Goal: Transaction & Acquisition: Purchase product/service

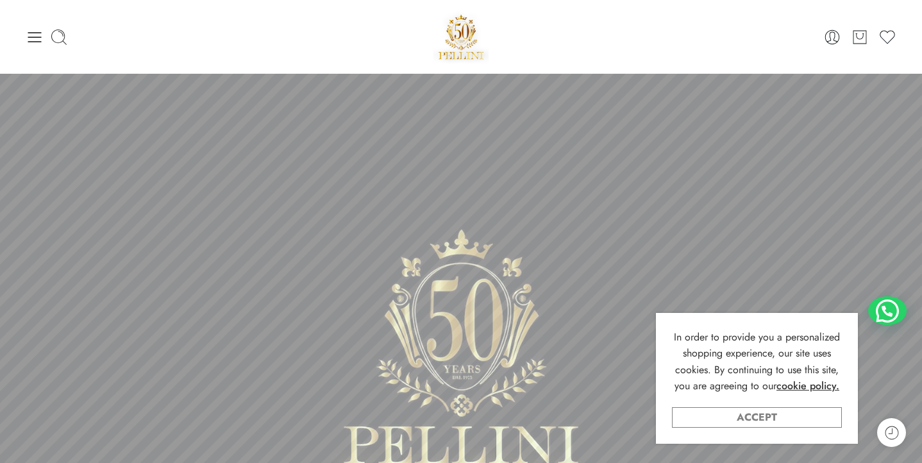
click at [760, 420] on link "Accept" at bounding box center [757, 417] width 170 height 21
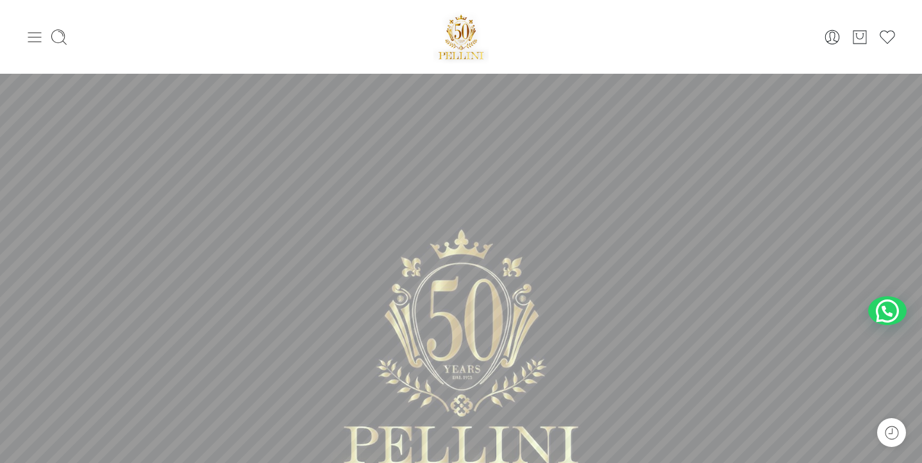
click at [29, 39] on icon at bounding box center [35, 37] width 18 height 18
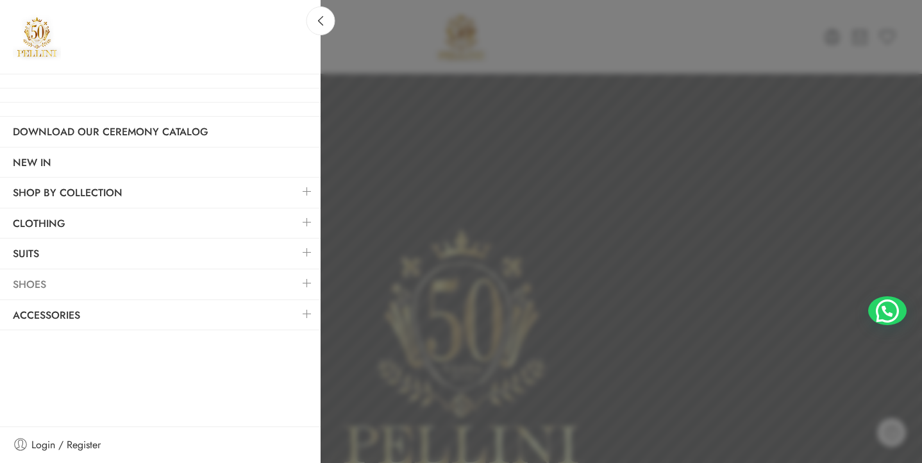
click at [37, 281] on link "Shoes" at bounding box center [160, 284] width 321 height 29
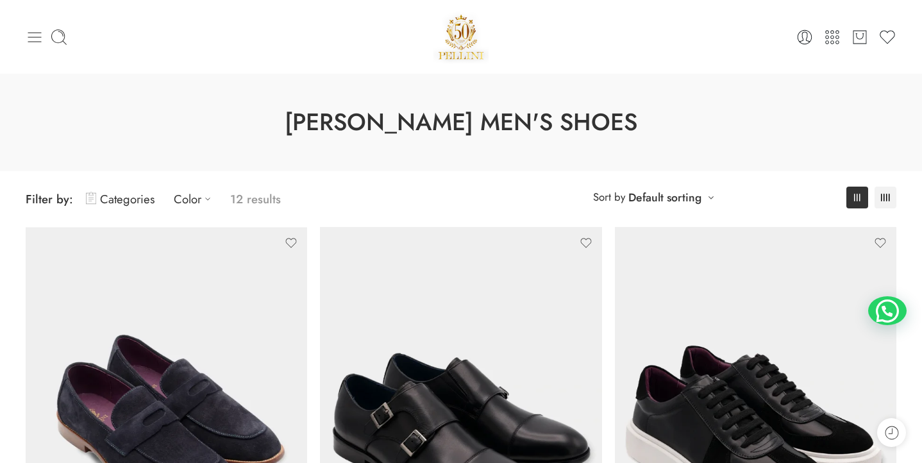
click at [33, 40] on icon at bounding box center [35, 37] width 18 height 18
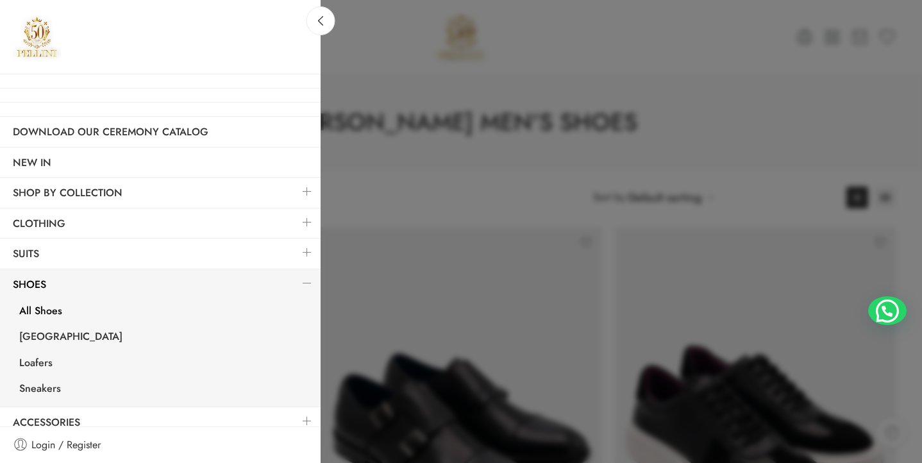
scroll to position [11, 0]
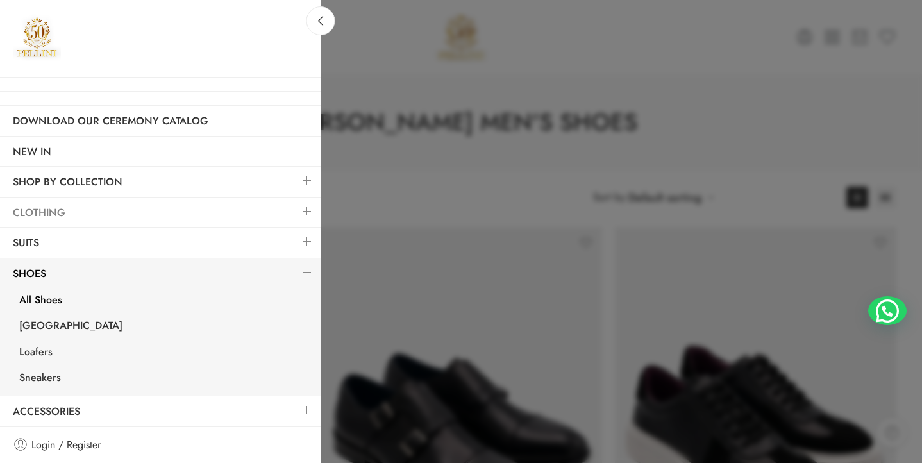
click at [52, 214] on link "Clothing" at bounding box center [160, 212] width 321 height 29
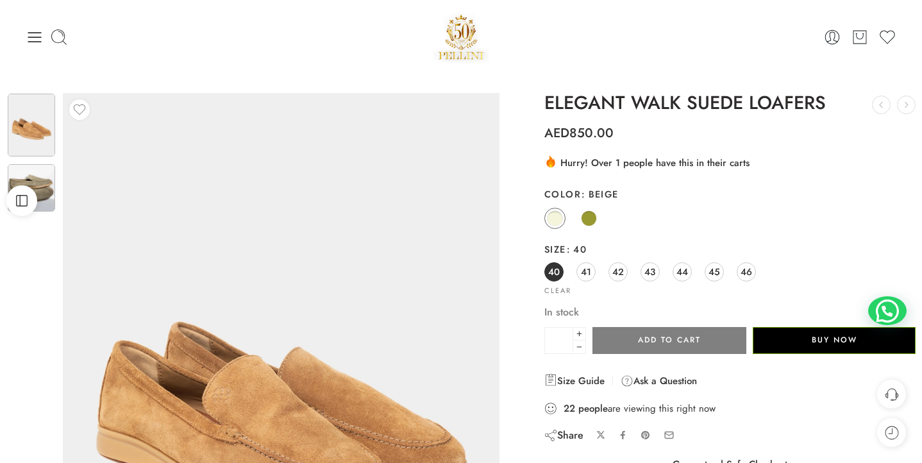
click at [36, 176] on img at bounding box center [31, 187] width 47 height 47
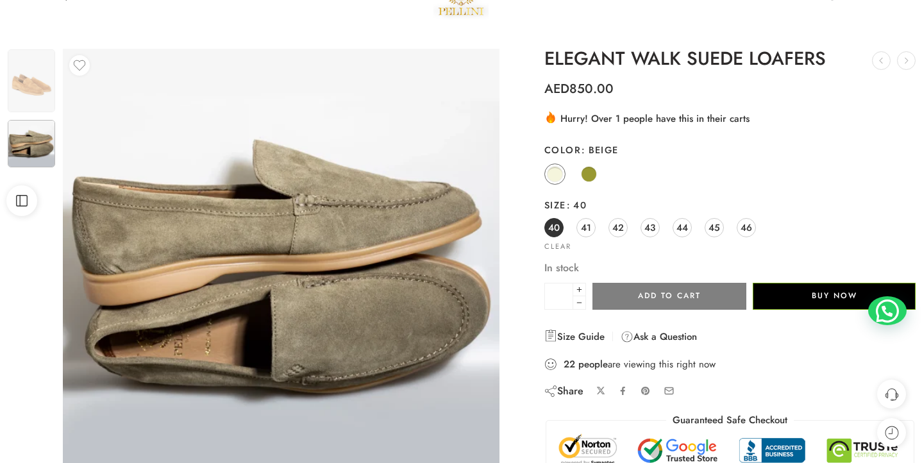
scroll to position [54, 0]
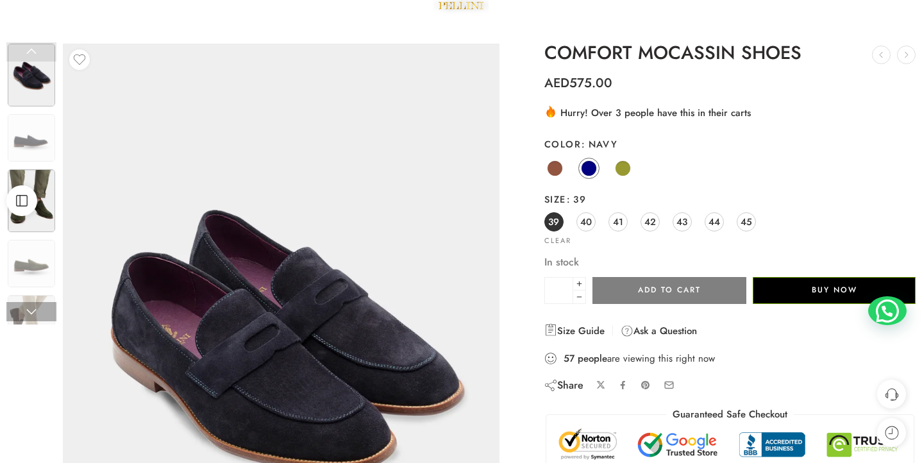
click at [43, 224] on img at bounding box center [31, 200] width 47 height 63
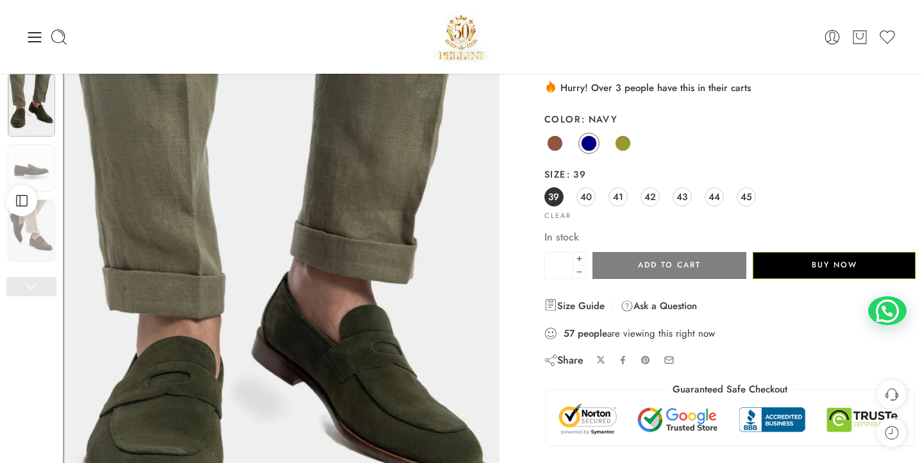
scroll to position [65, 0]
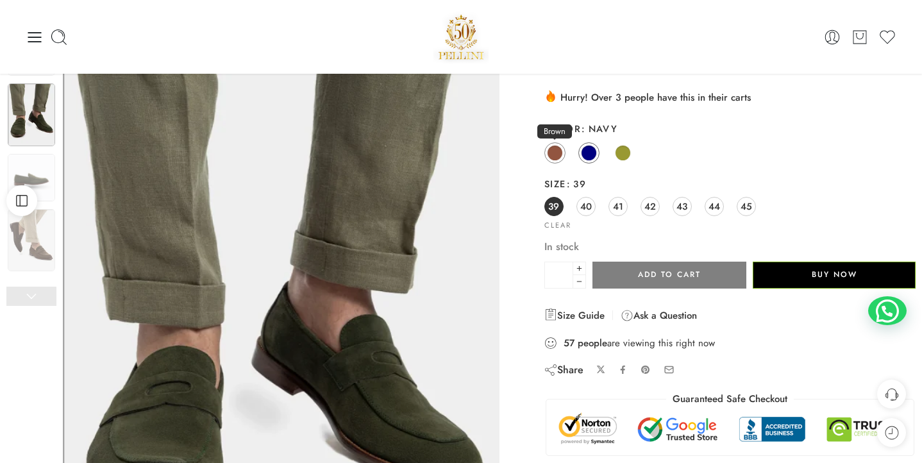
click at [554, 149] on span at bounding box center [555, 153] width 16 height 16
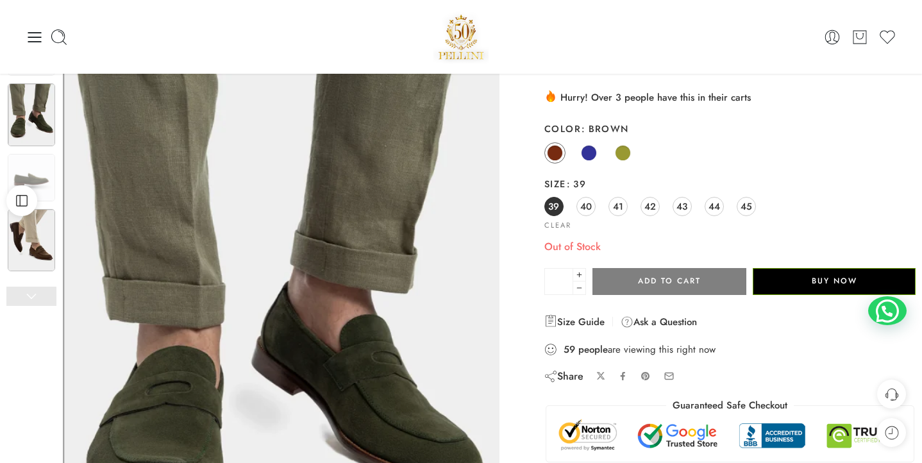
click at [42, 258] on img at bounding box center [31, 240] width 47 height 63
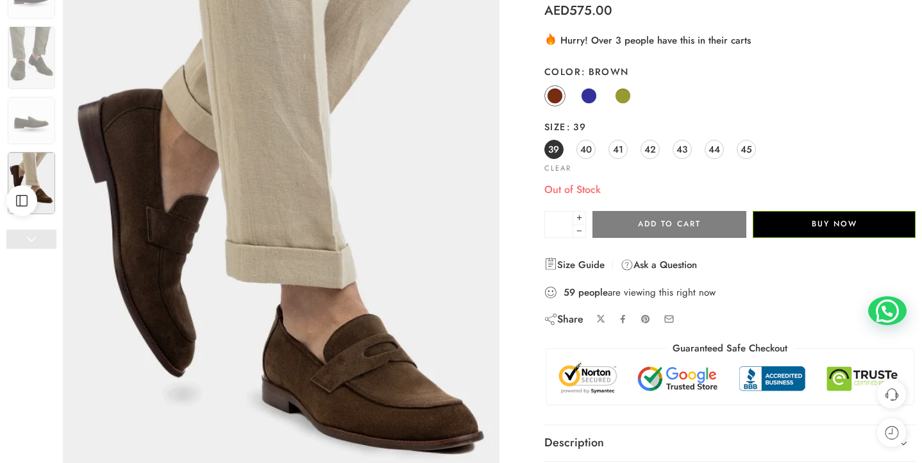
scroll to position [128, 0]
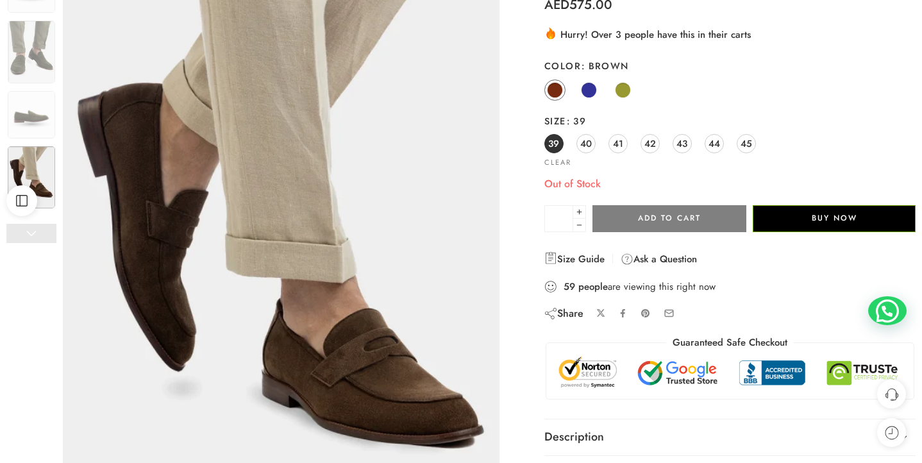
click at [39, 233] on link at bounding box center [31, 233] width 50 height 19
click at [626, 90] on span at bounding box center [623, 90] width 16 height 16
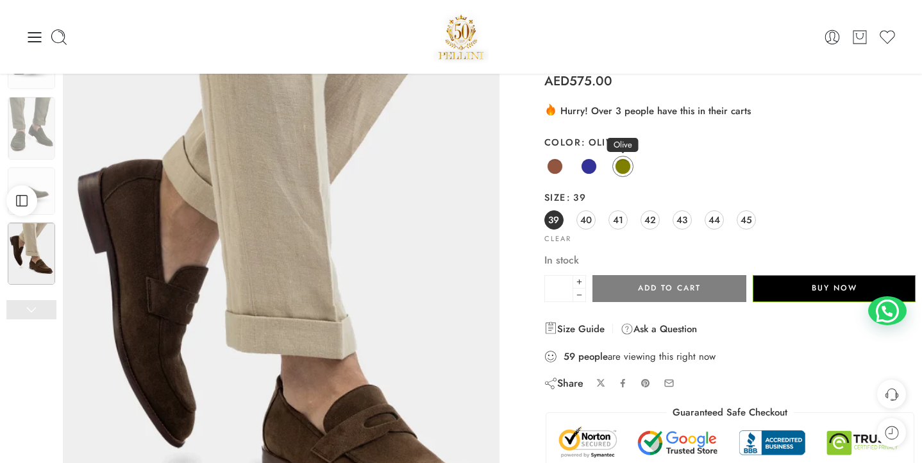
scroll to position [0, 0]
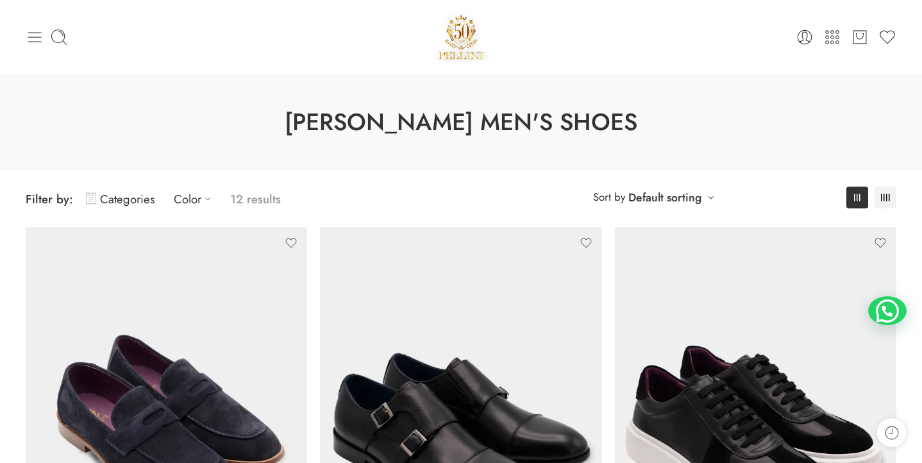
click at [37, 39] on icon at bounding box center [35, 37] width 18 height 18
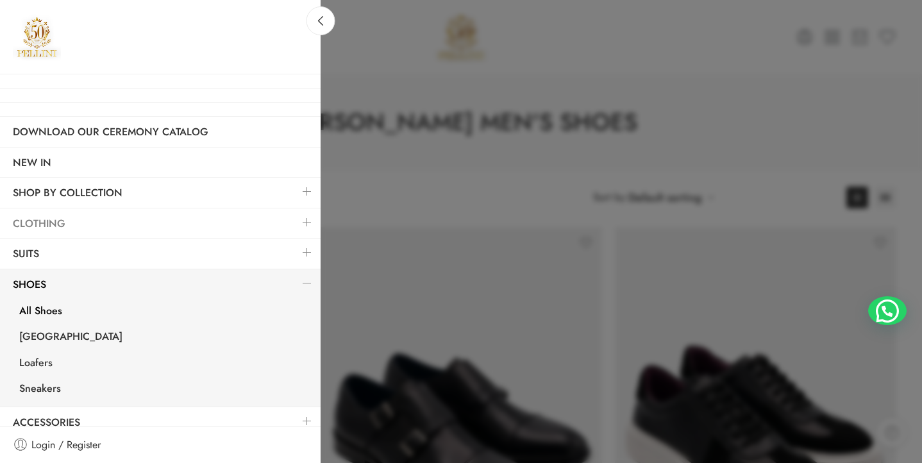
click at [71, 222] on link "Clothing" at bounding box center [160, 223] width 321 height 29
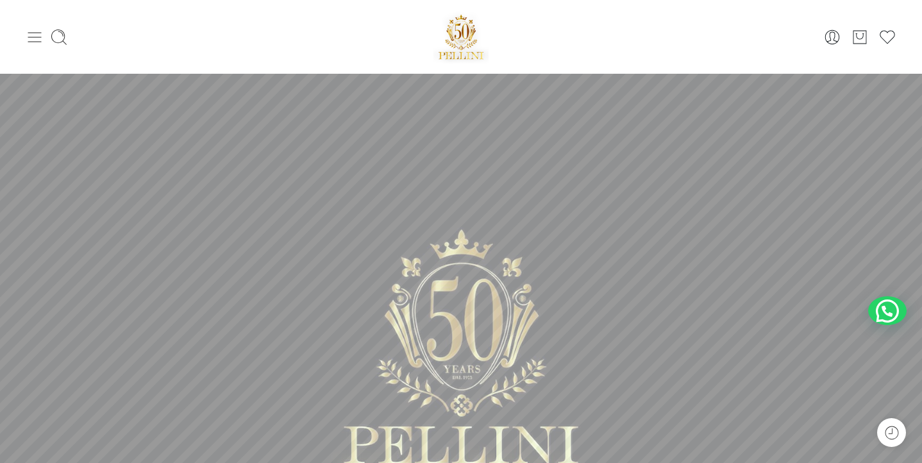
click at [37, 42] on icon at bounding box center [35, 37] width 18 height 18
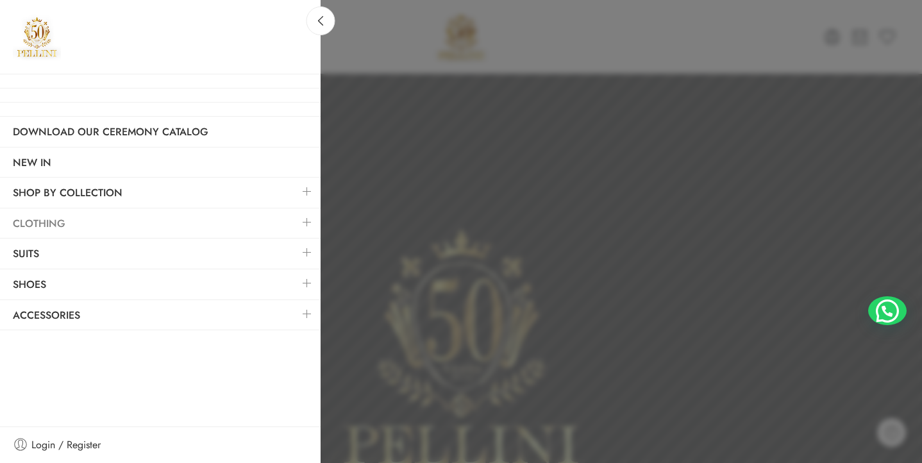
click at [53, 228] on link "Clothing" at bounding box center [160, 223] width 321 height 29
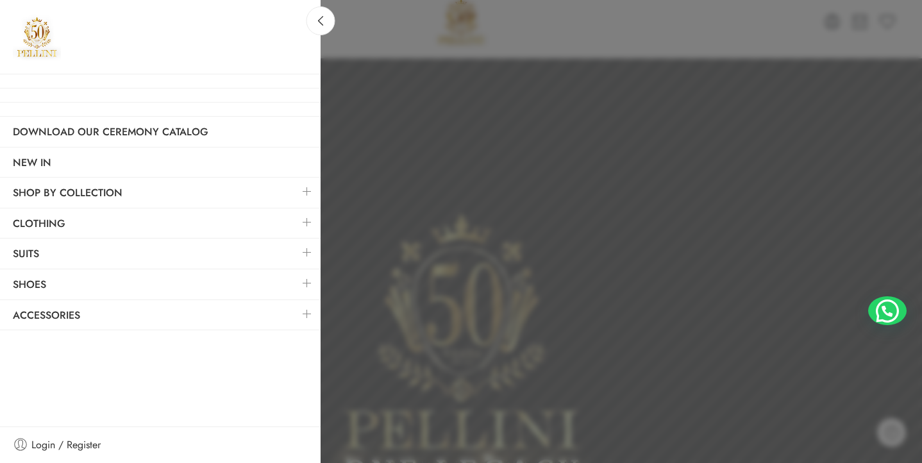
scroll to position [33, 0]
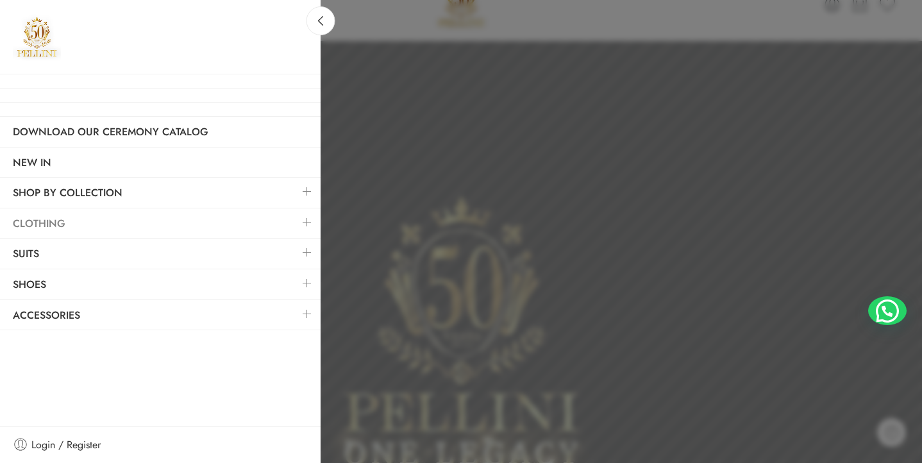
click at [49, 221] on link "Clothing" at bounding box center [160, 223] width 321 height 29
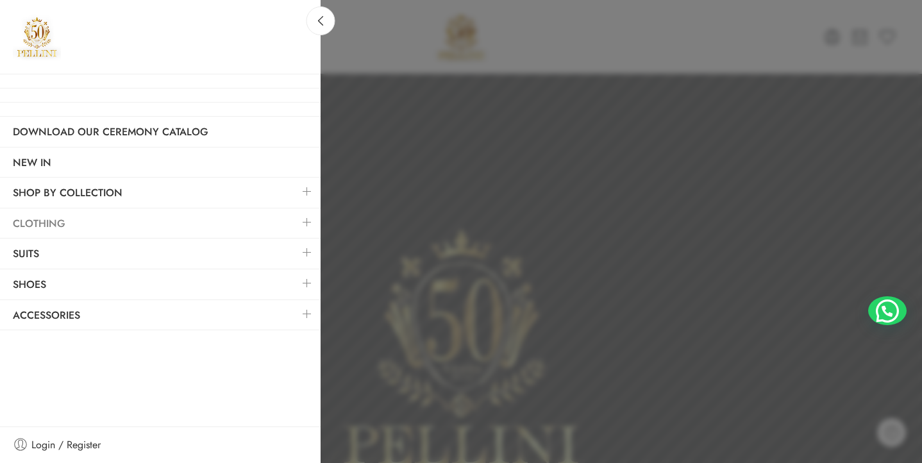
click at [46, 224] on link "Clothing" at bounding box center [160, 223] width 321 height 29
click at [46, 222] on link "Clothing" at bounding box center [160, 223] width 321 height 29
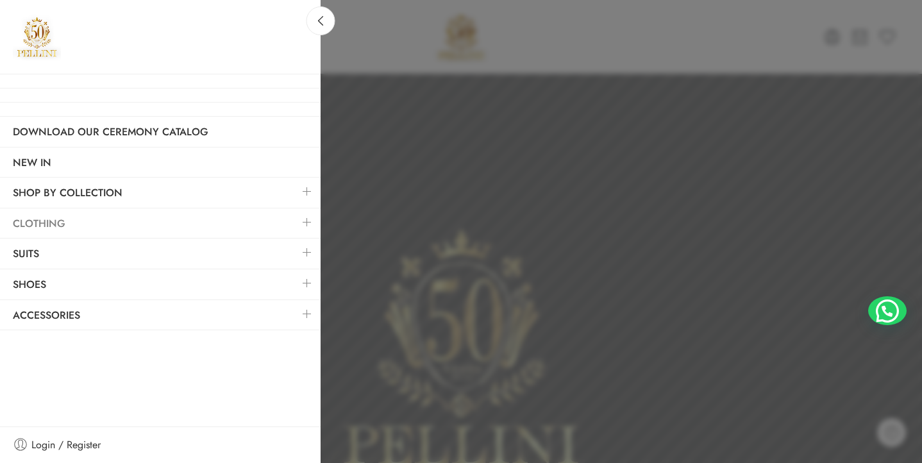
click at [46, 222] on link "Clothing" at bounding box center [160, 223] width 321 height 29
click at [318, 19] on icon at bounding box center [321, 21] width 10 height 10
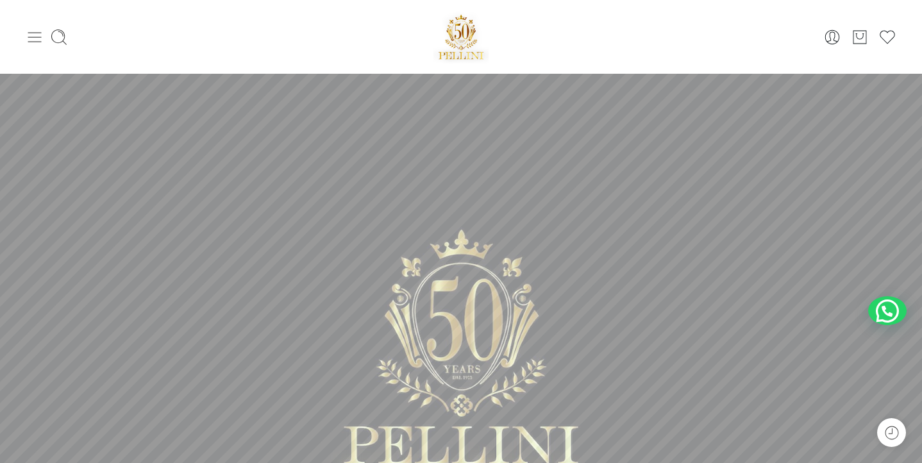
click at [35, 36] on icon at bounding box center [34, 37] width 13 height 10
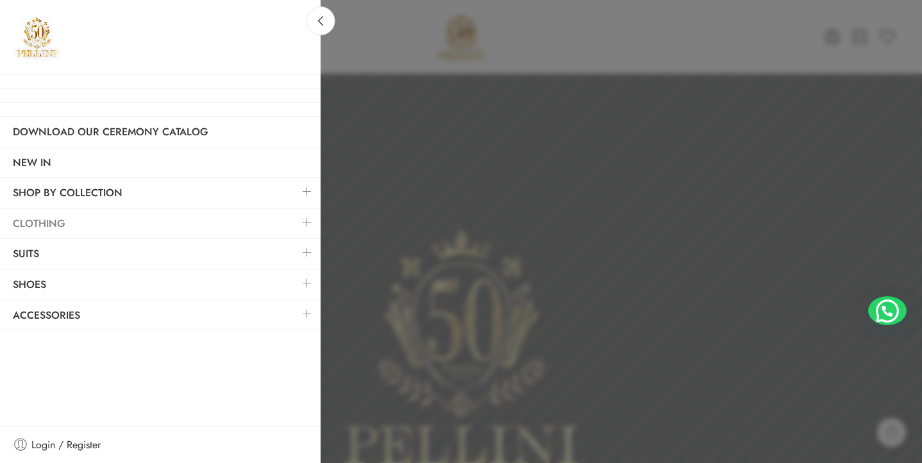
click at [35, 224] on link "Clothing" at bounding box center [160, 223] width 321 height 29
click at [35, 222] on link "Clothing" at bounding box center [160, 223] width 321 height 29
click at [35, 219] on link "Clothing" at bounding box center [160, 223] width 321 height 29
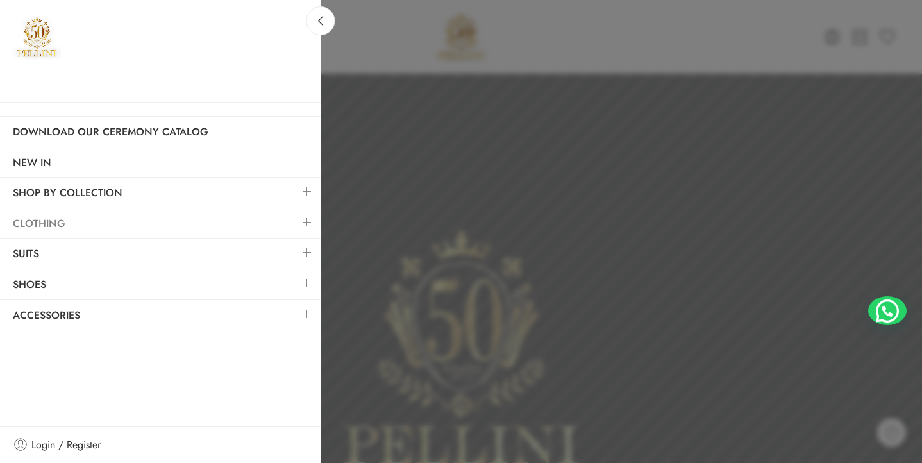
click at [35, 219] on link "Clothing" at bounding box center [160, 223] width 321 height 29
click at [399, 30] on div at bounding box center [461, 231] width 922 height 463
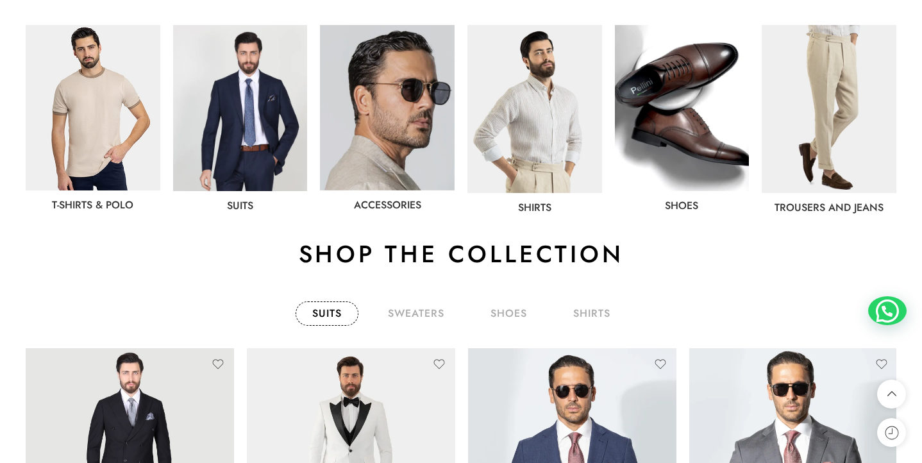
scroll to position [722, 0]
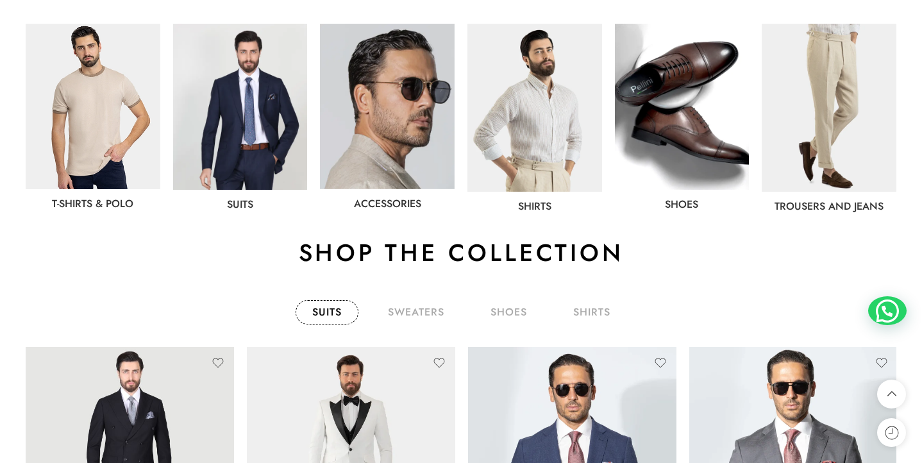
click at [828, 138] on img at bounding box center [829, 108] width 135 height 168
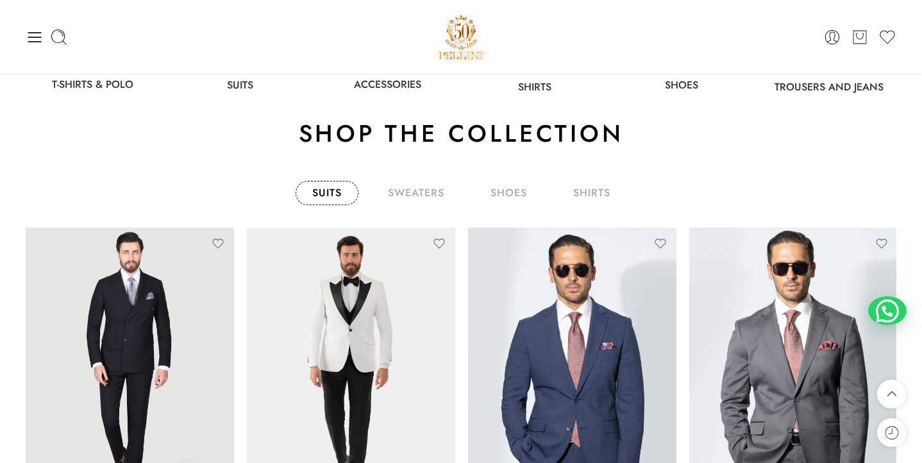
scroll to position [797, 0]
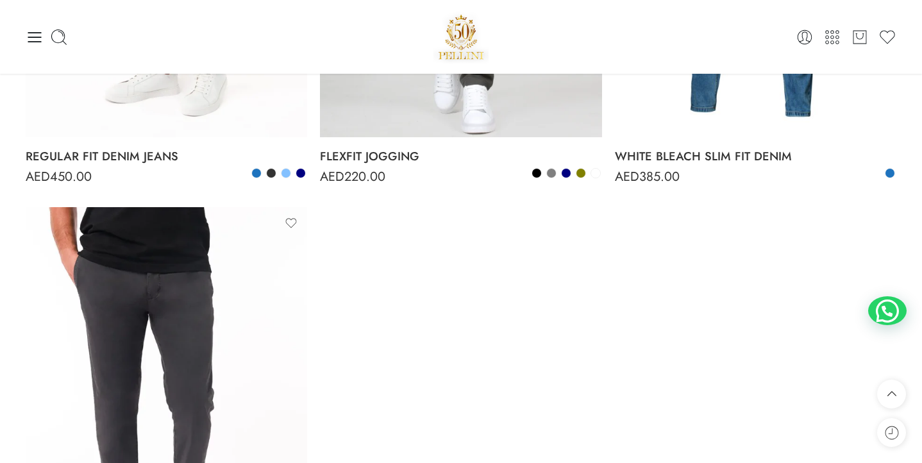
scroll to position [1736, 0]
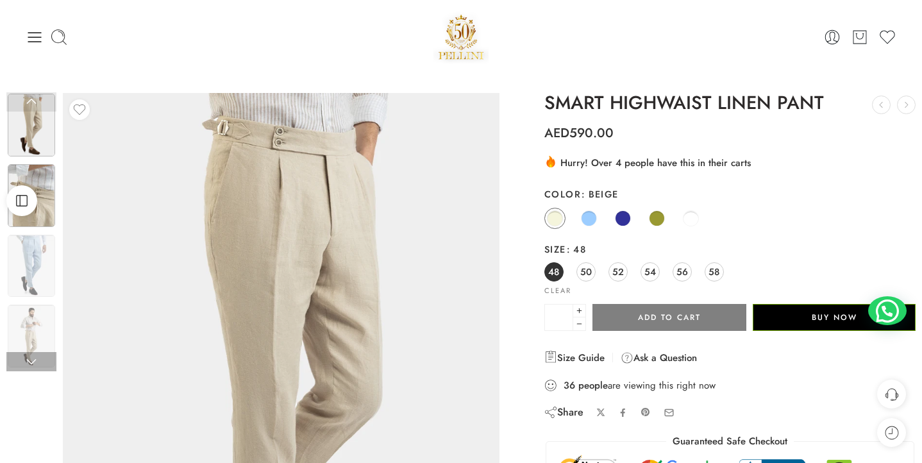
click at [40, 180] on img at bounding box center [31, 195] width 47 height 63
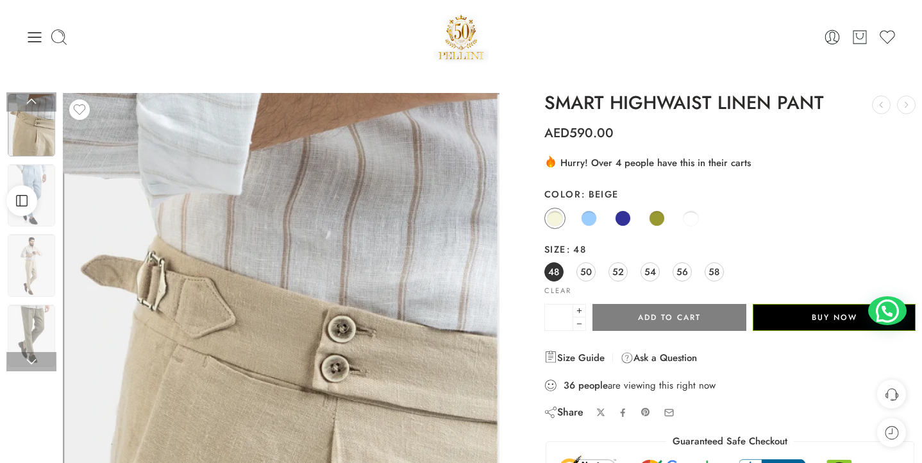
click at [40, 180] on img at bounding box center [31, 195] width 47 height 63
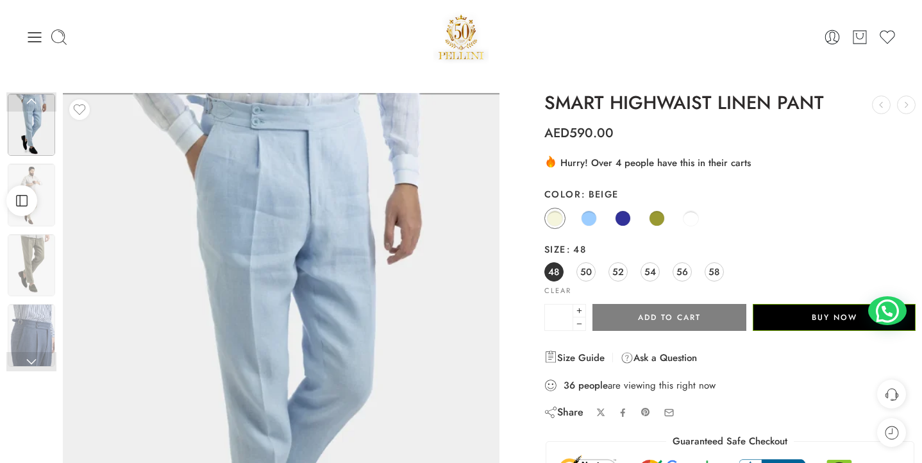
click at [40, 202] on div "Open Sidebar" at bounding box center [22, 200] width 44 height 31
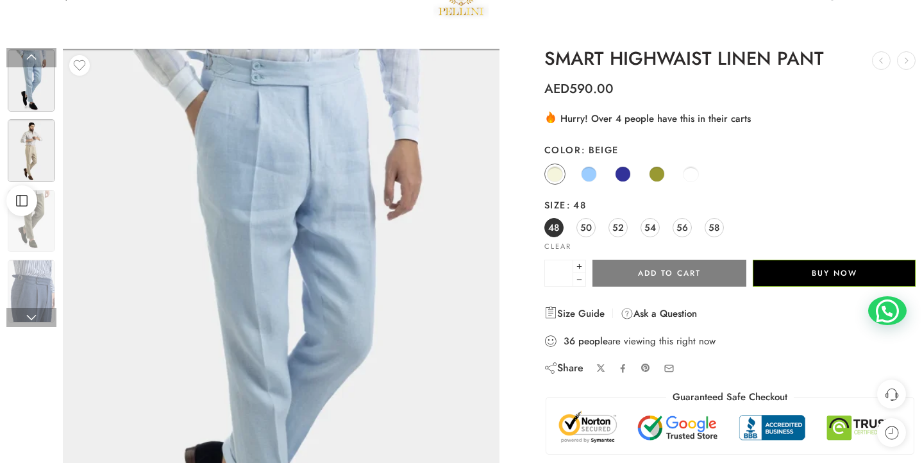
scroll to position [46, 0]
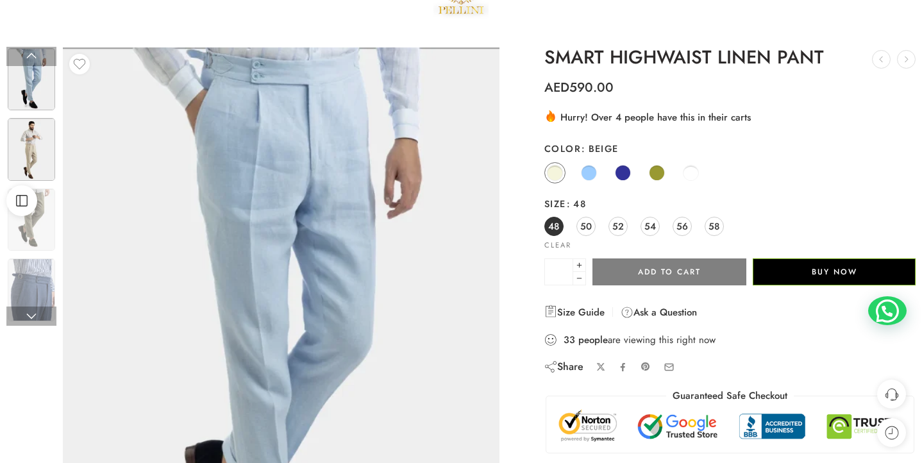
click at [44, 160] on img at bounding box center [31, 149] width 47 height 63
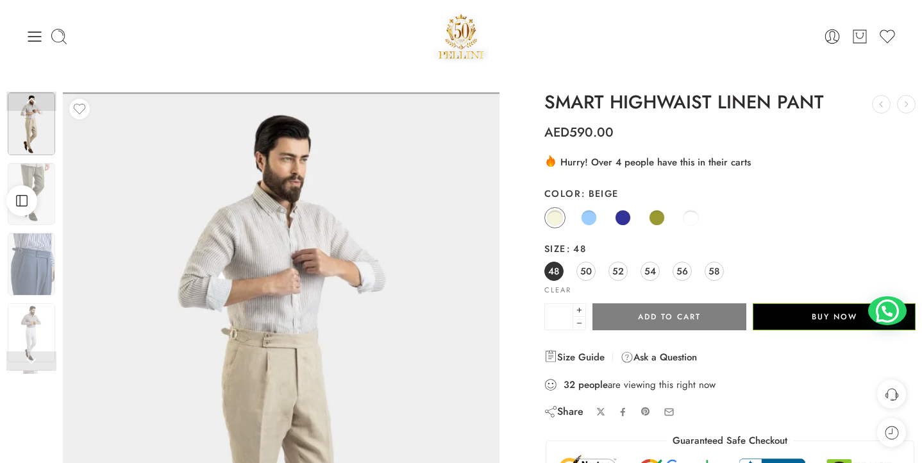
scroll to position [4, 0]
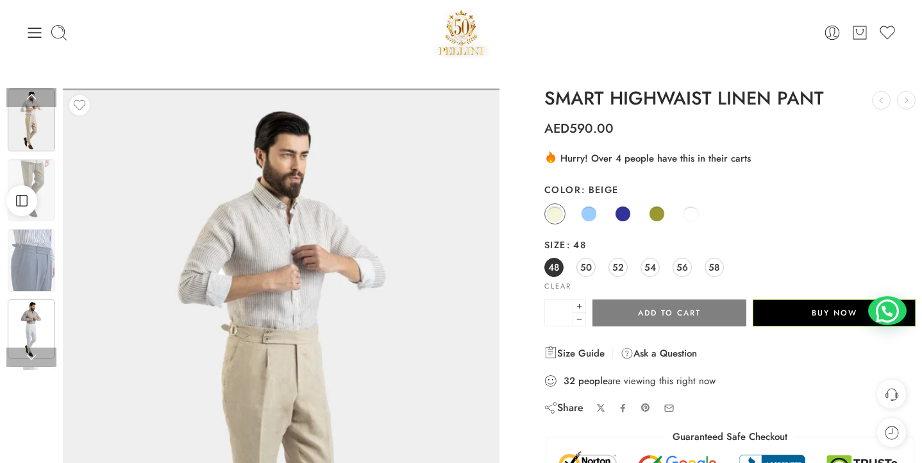
click at [33, 335] on img at bounding box center [31, 328] width 47 height 59
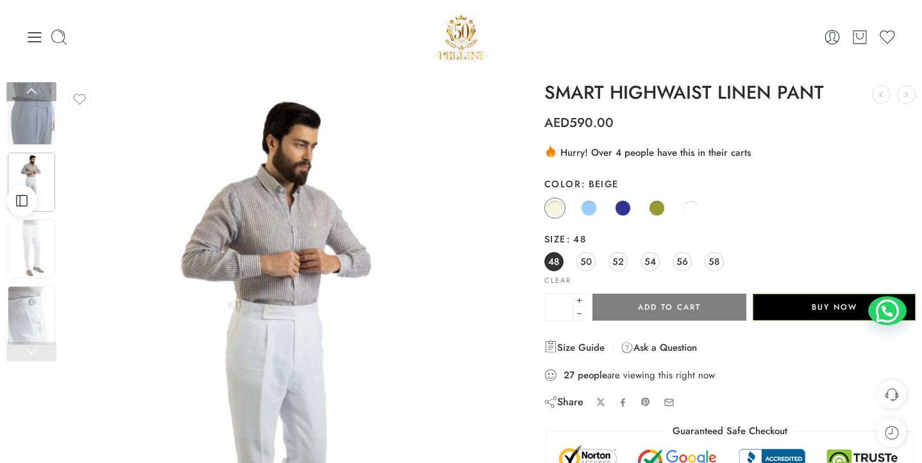
scroll to position [0, 0]
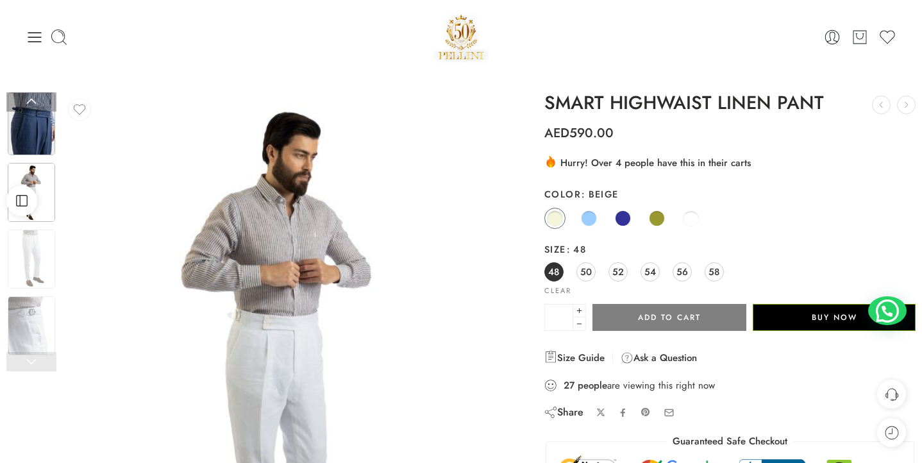
click at [43, 129] on img at bounding box center [31, 123] width 47 height 63
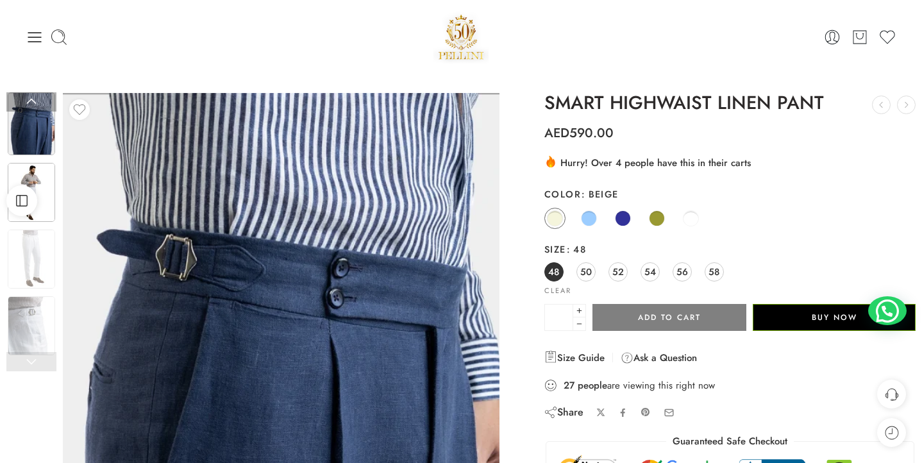
scroll to position [200, 0]
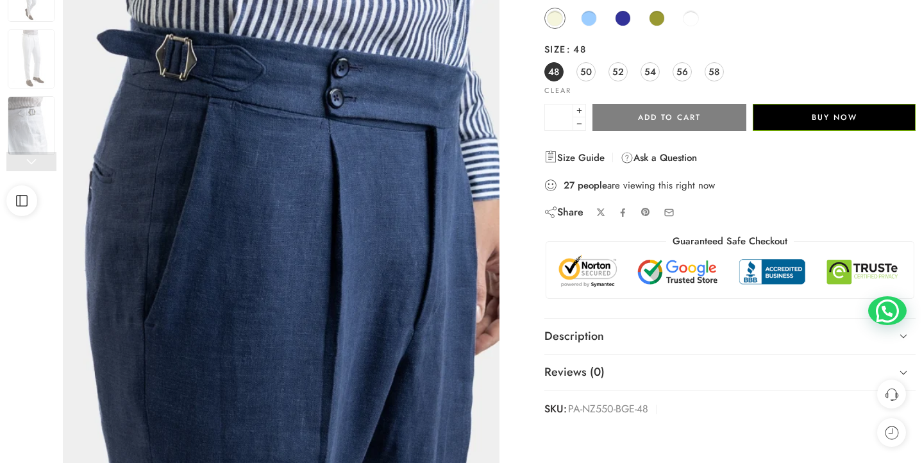
click at [37, 161] on link at bounding box center [31, 161] width 50 height 19
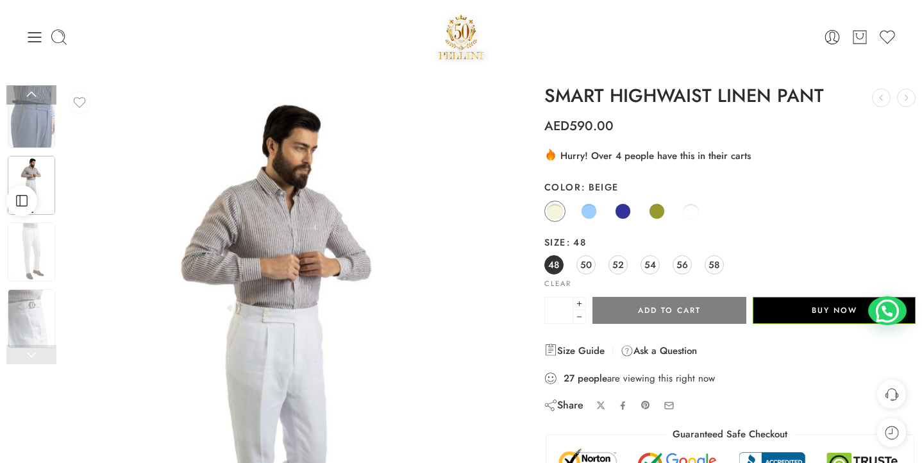
scroll to position [0, 0]
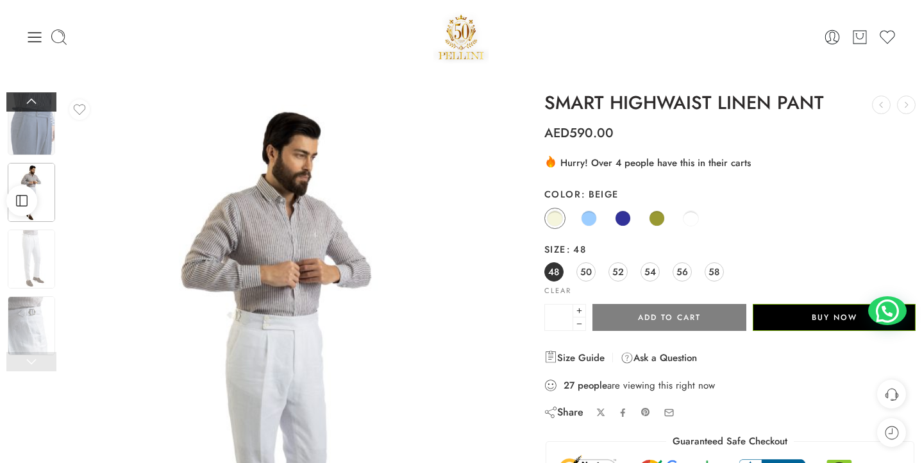
click at [38, 98] on link at bounding box center [31, 101] width 50 height 19
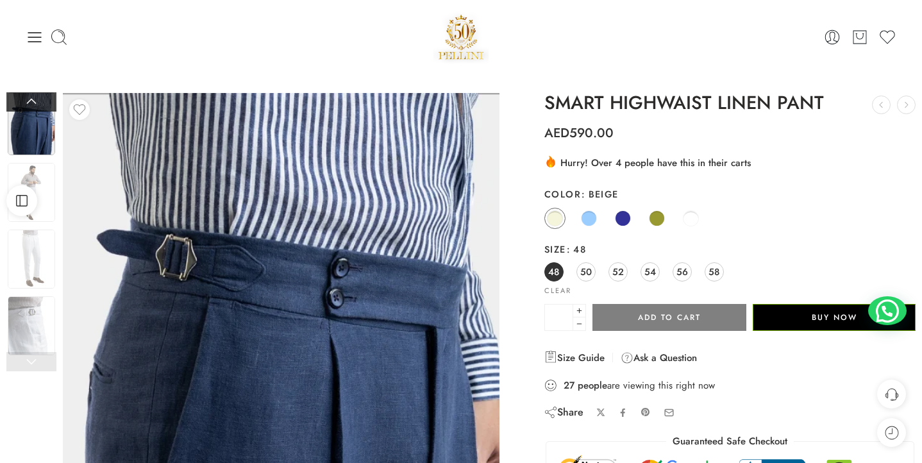
click at [38, 98] on link at bounding box center [31, 101] width 50 height 19
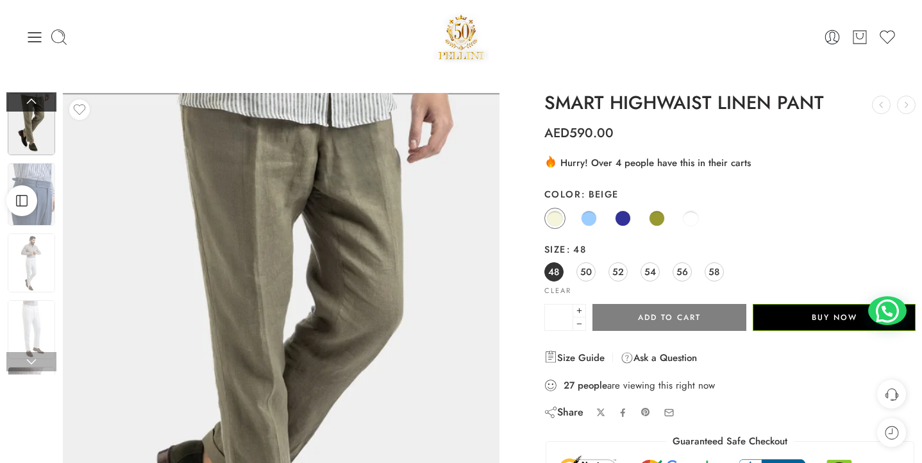
click at [38, 98] on link at bounding box center [31, 101] width 50 height 19
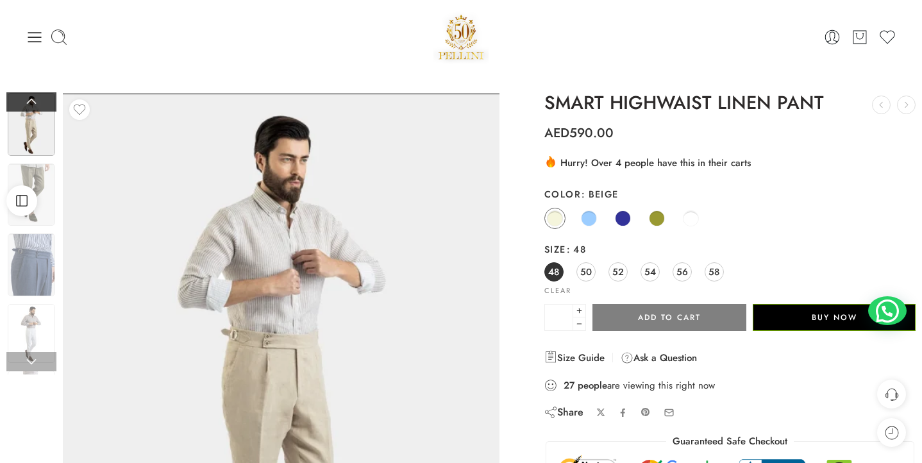
click at [38, 98] on link at bounding box center [31, 101] width 50 height 19
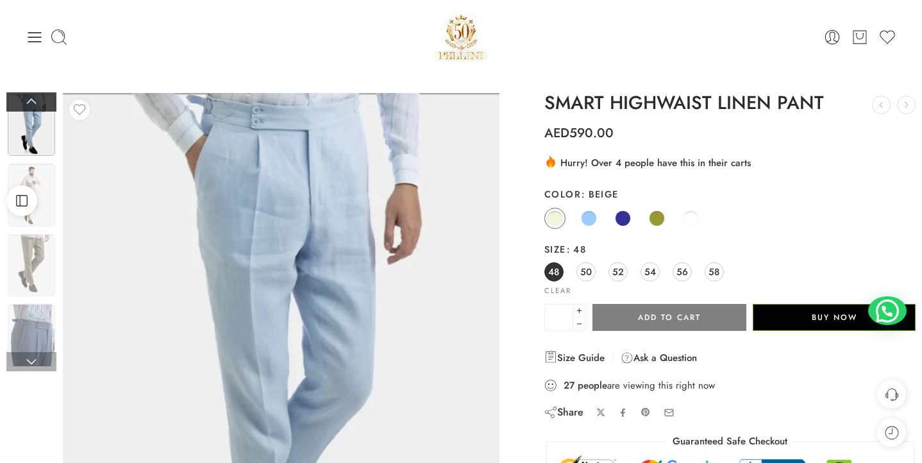
click at [38, 98] on link at bounding box center [31, 101] width 50 height 19
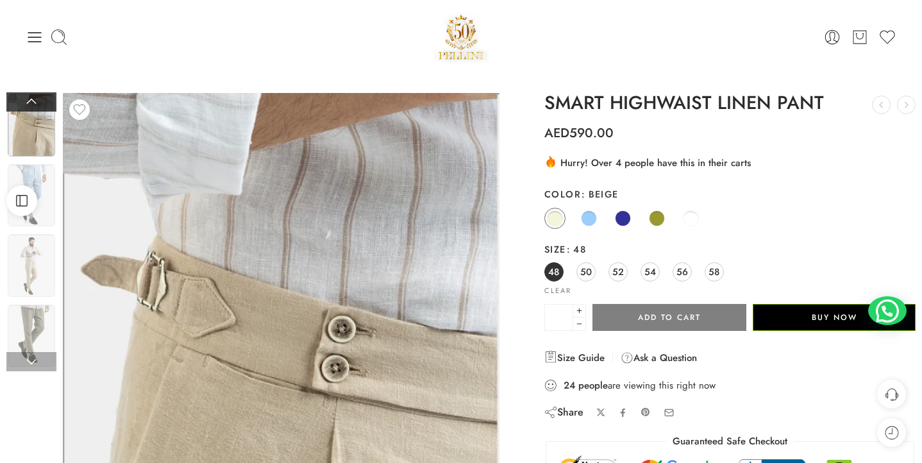
click at [38, 98] on link at bounding box center [31, 101] width 50 height 19
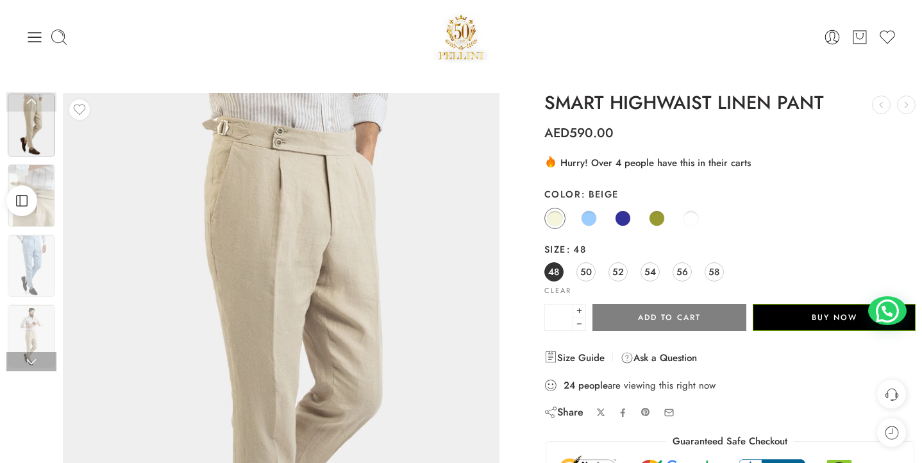
click at [38, 98] on link at bounding box center [31, 101] width 50 height 19
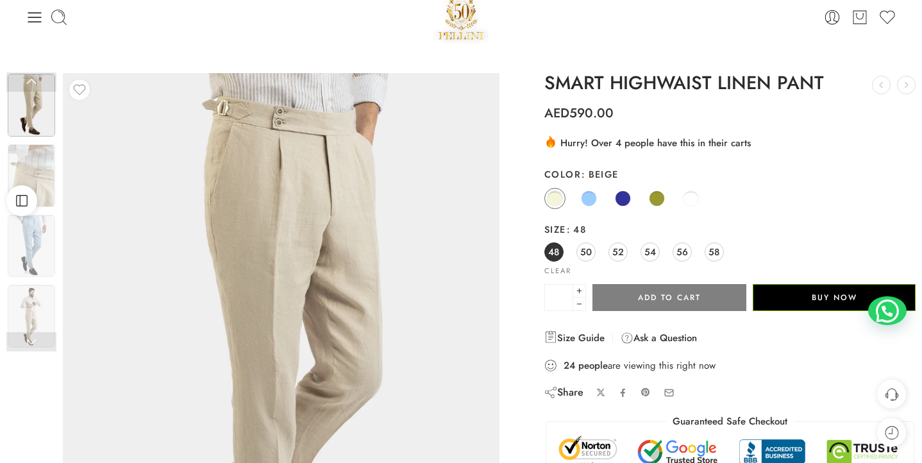
scroll to position [21, 0]
